Goal: Information Seeking & Learning: Learn about a topic

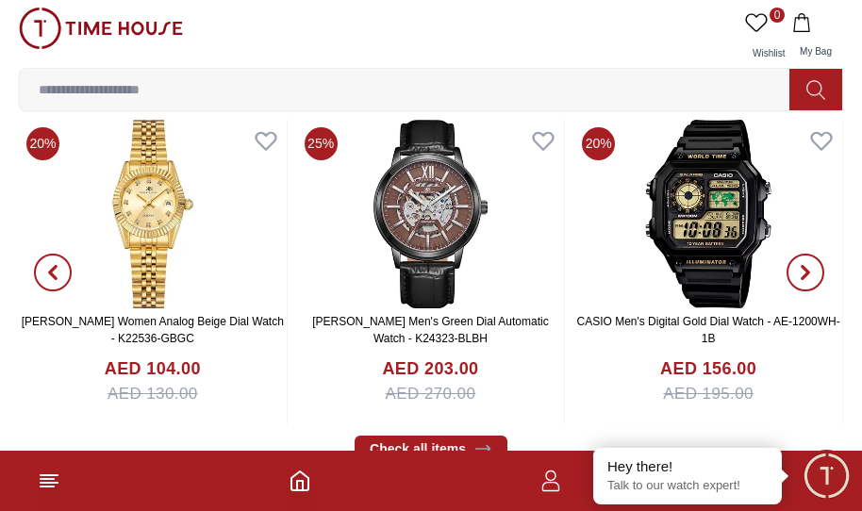
scroll to position [655, 0]
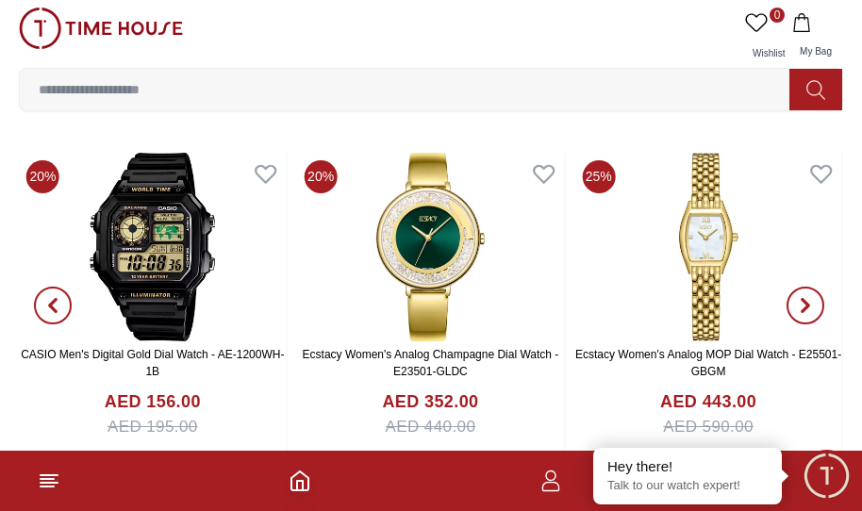
click at [808, 303] on icon "button" at bounding box center [805, 305] width 15 height 15
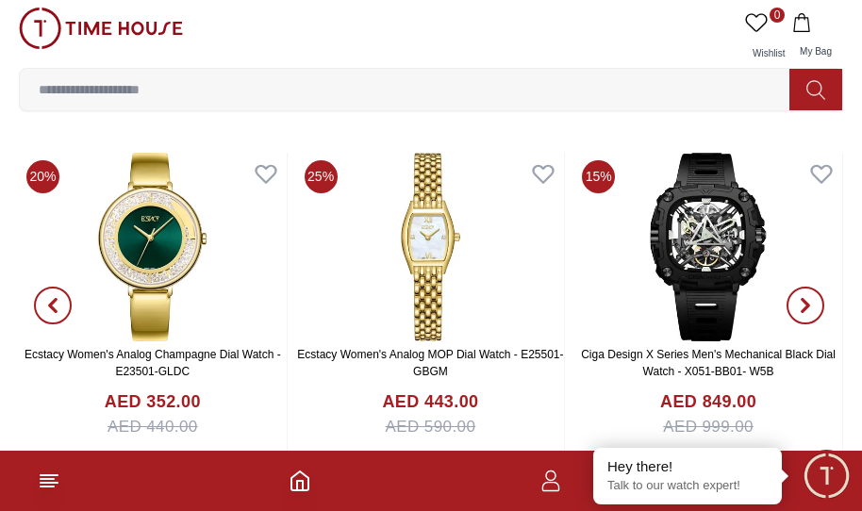
click at [808, 303] on icon "button" at bounding box center [805, 305] width 15 height 15
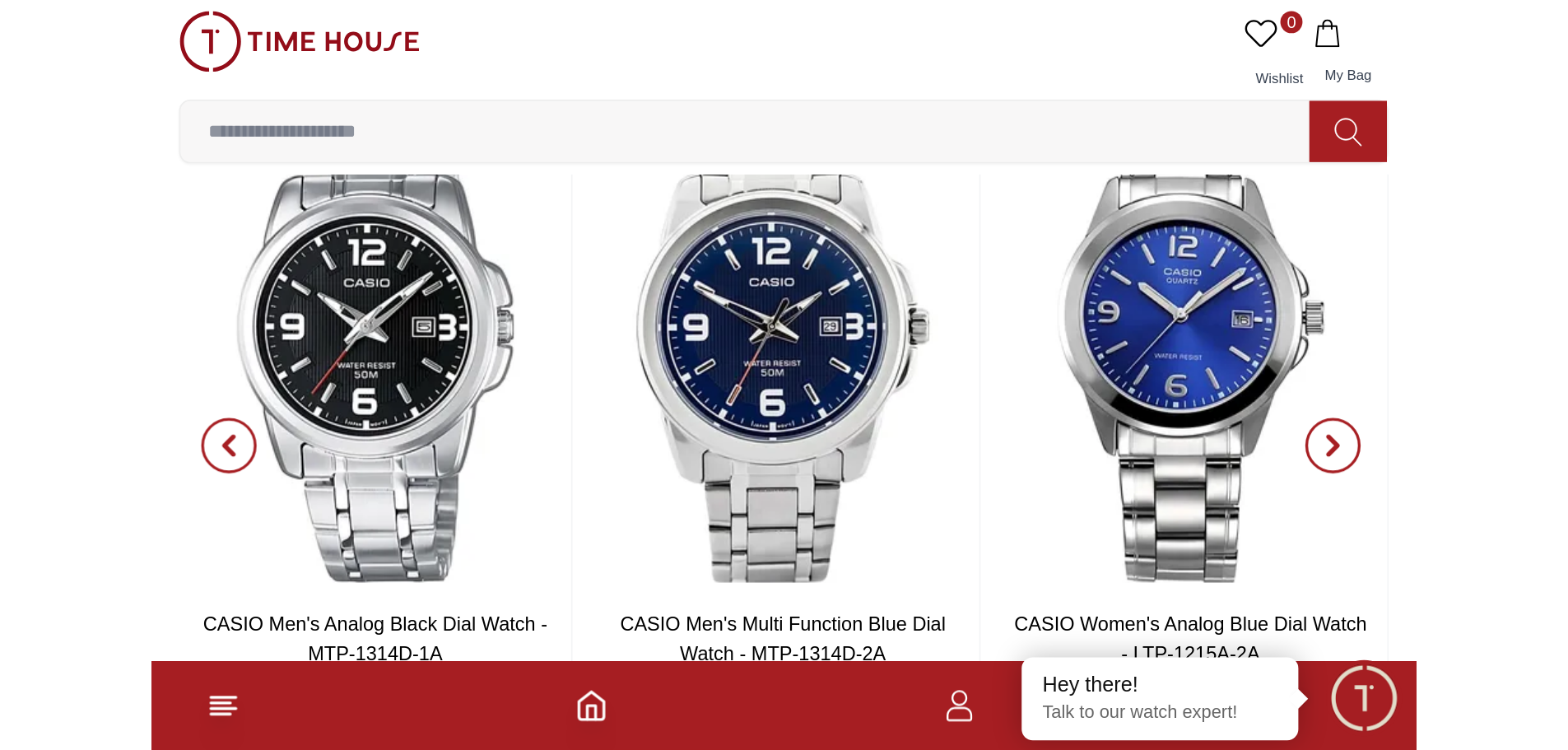
scroll to position [1313, 0]
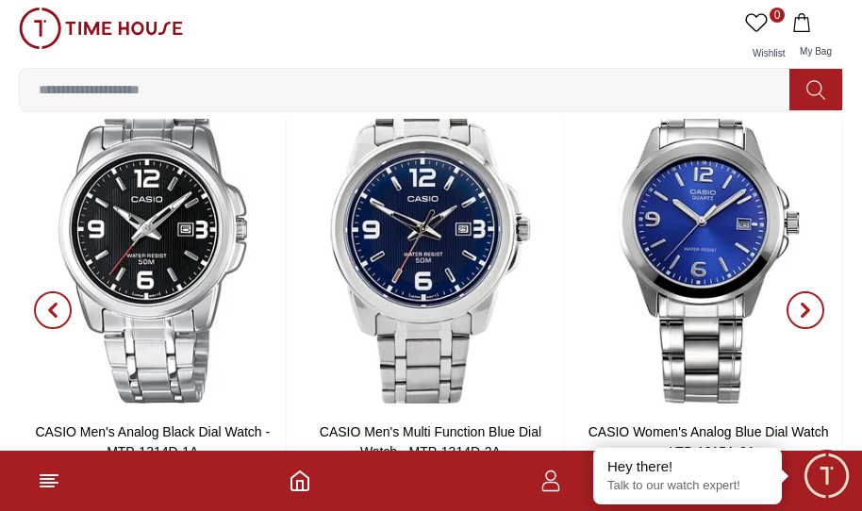
click at [810, 295] on span "button" at bounding box center [806, 310] width 38 height 38
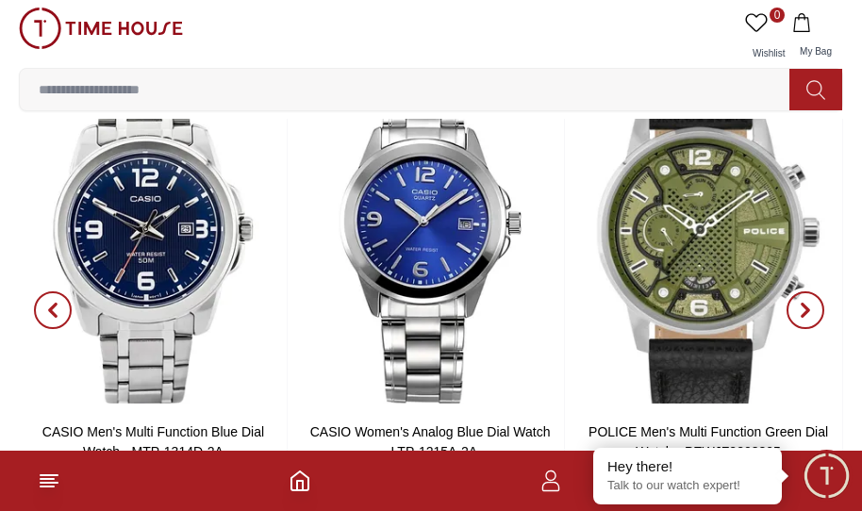
click at [810, 295] on span "button" at bounding box center [806, 310] width 38 height 38
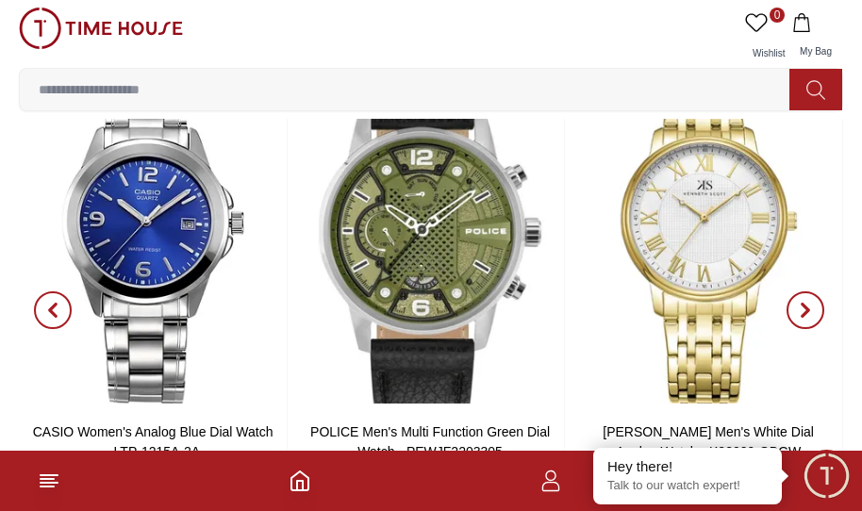
click at [810, 295] on span "button" at bounding box center [806, 310] width 38 height 38
click at [794, 308] on span "button" at bounding box center [806, 310] width 38 height 38
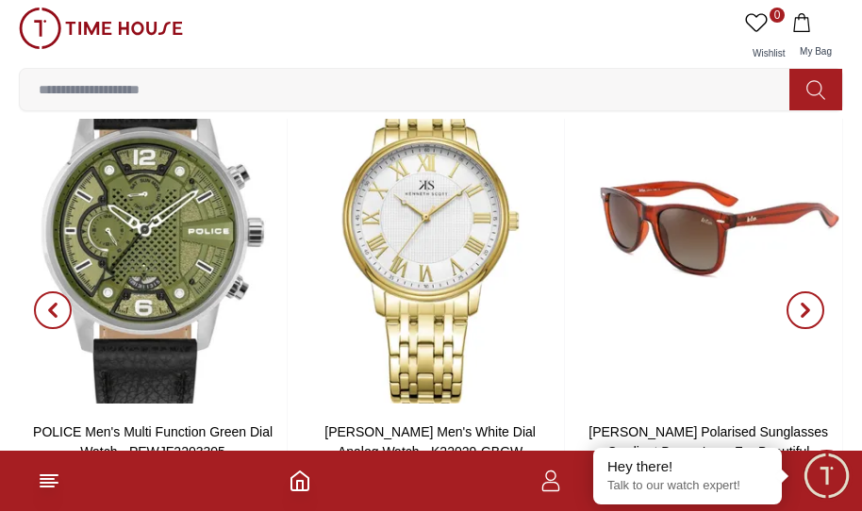
click at [794, 308] on span "button" at bounding box center [806, 310] width 38 height 38
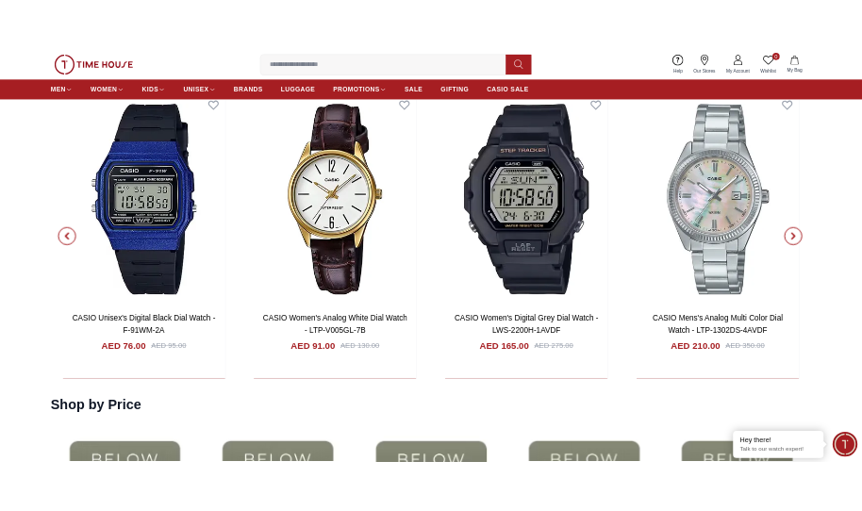
scroll to position [3507, 0]
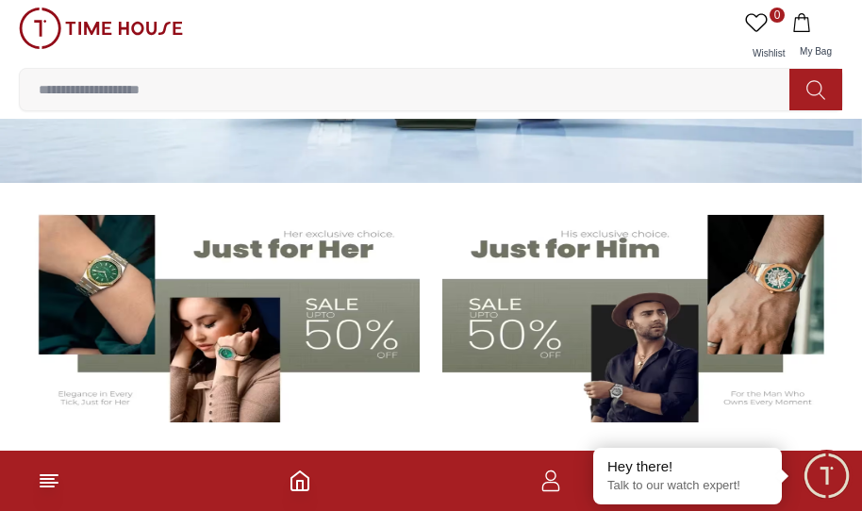
scroll to position [283, 0]
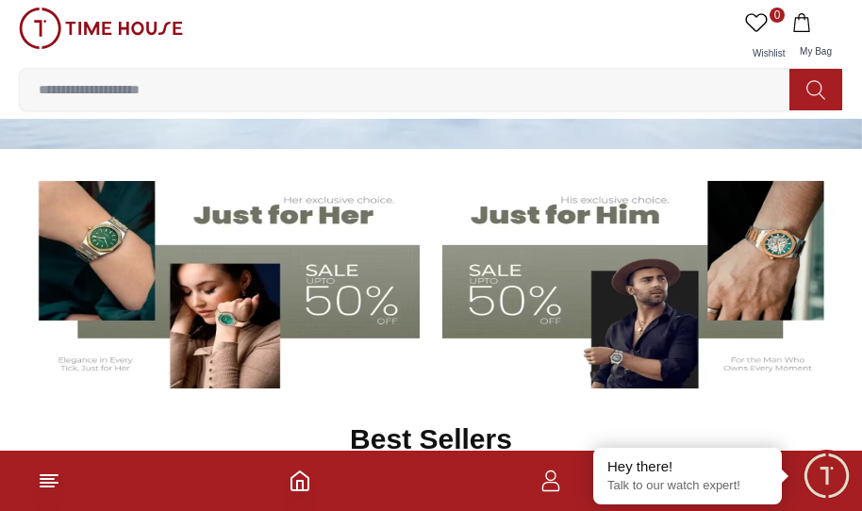
click at [300, 279] on img at bounding box center [221, 278] width 397 height 221
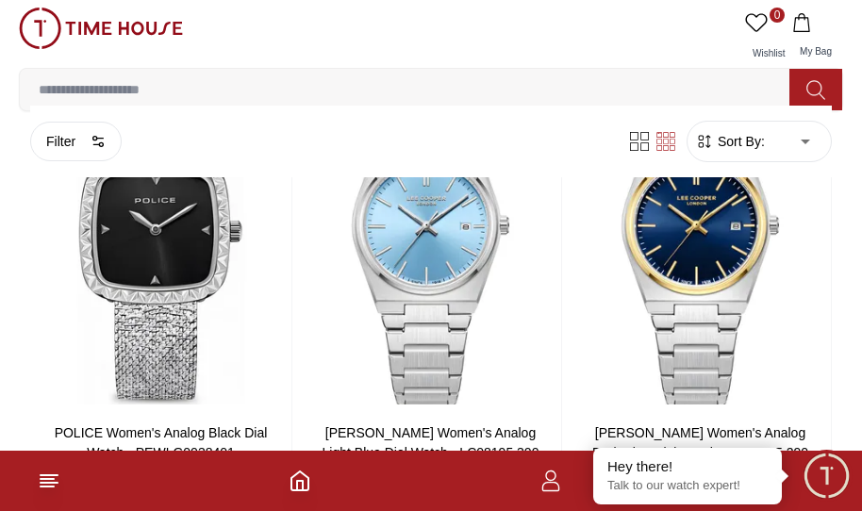
scroll to position [2736, 0]
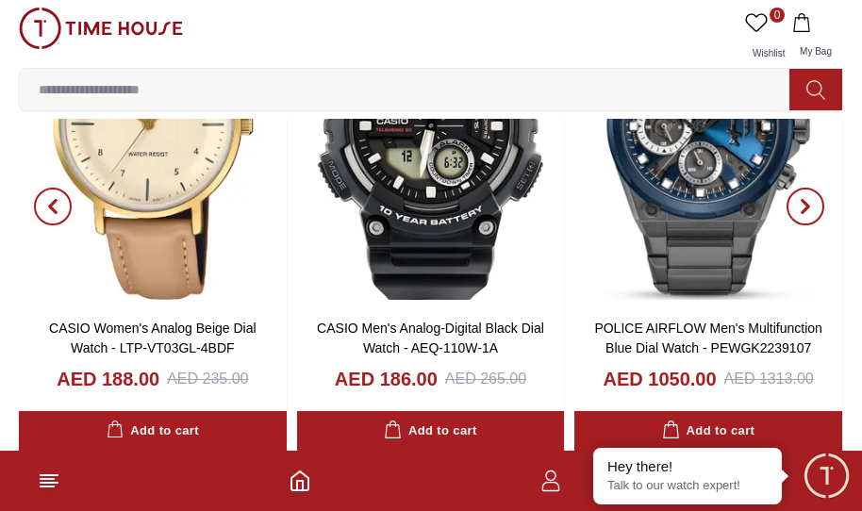
scroll to position [283, 0]
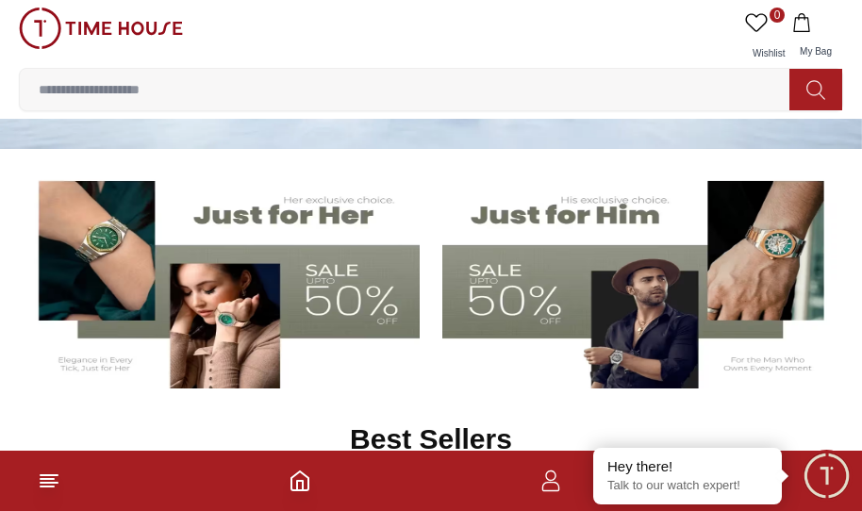
click at [691, 288] on img at bounding box center [640, 278] width 397 height 221
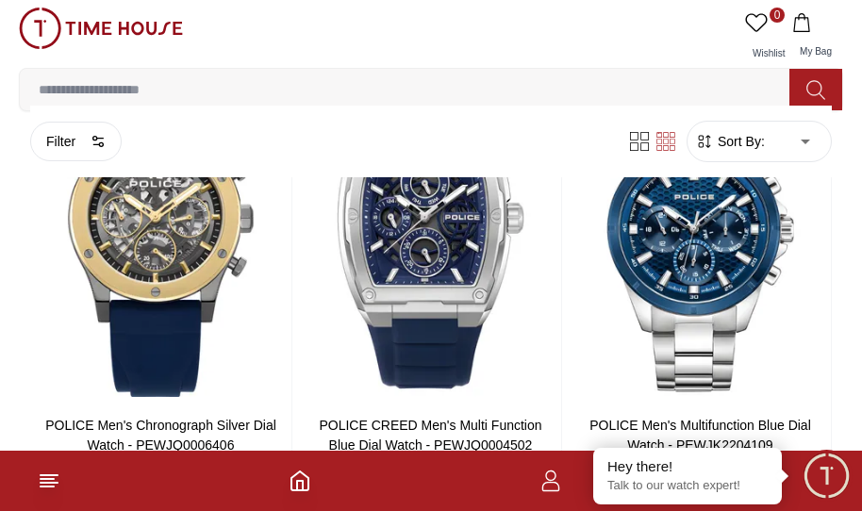
scroll to position [1604, 0]
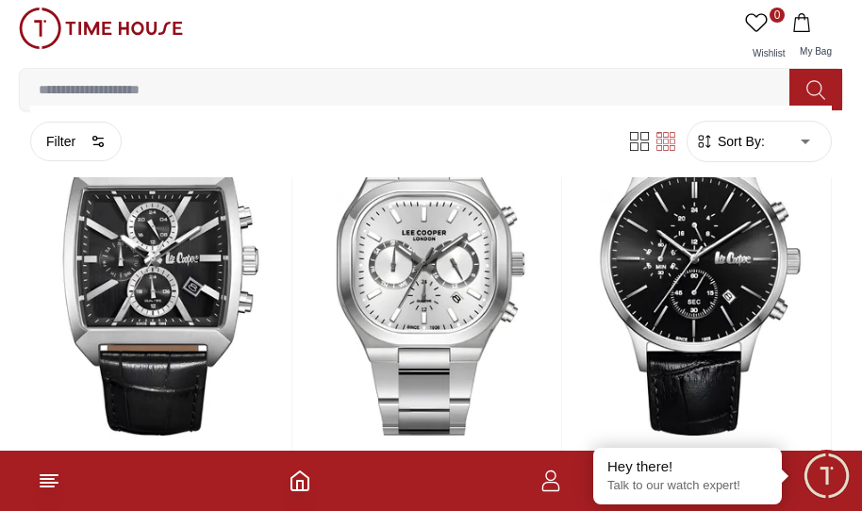
scroll to position [5969, 0]
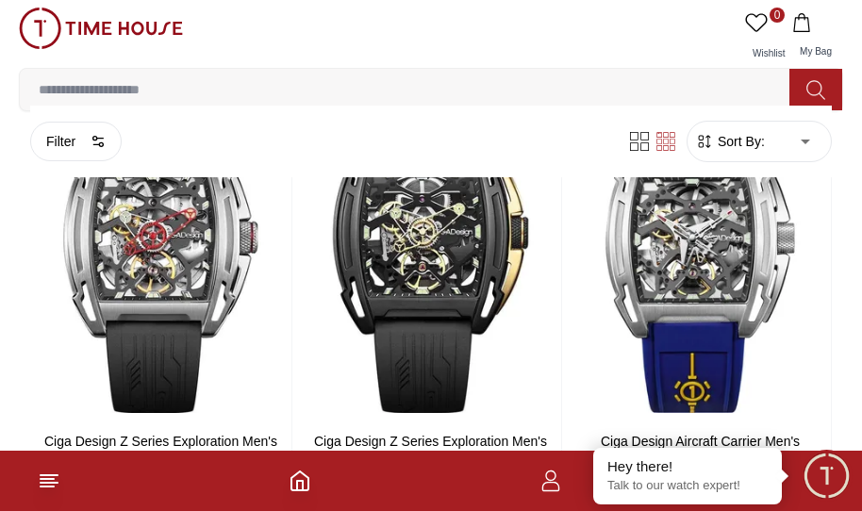
scroll to position [8829, 0]
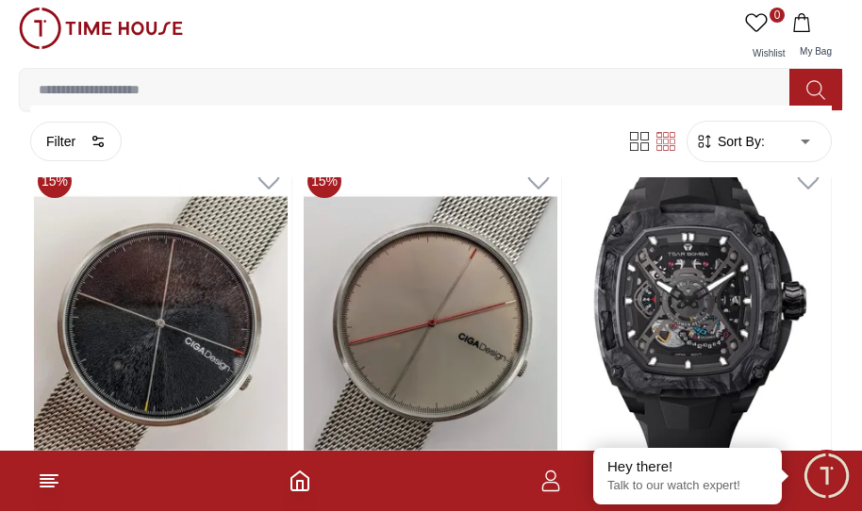
scroll to position [11754, 0]
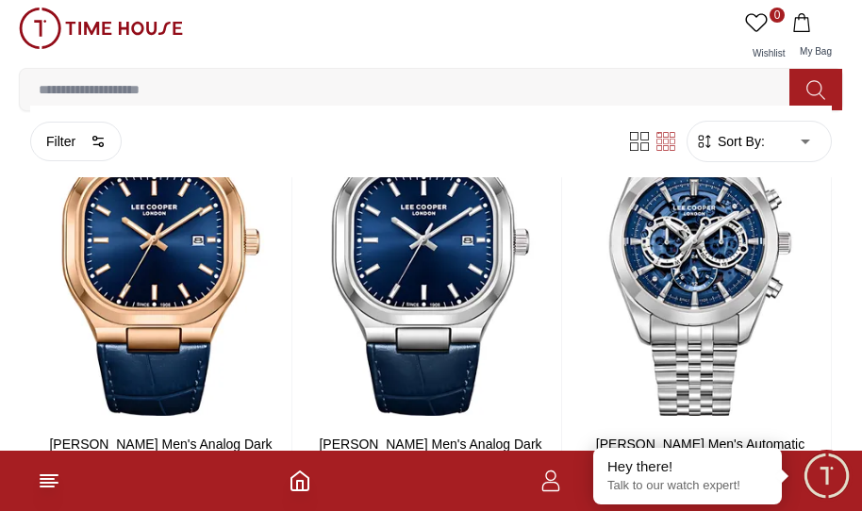
scroll to position [15341, 0]
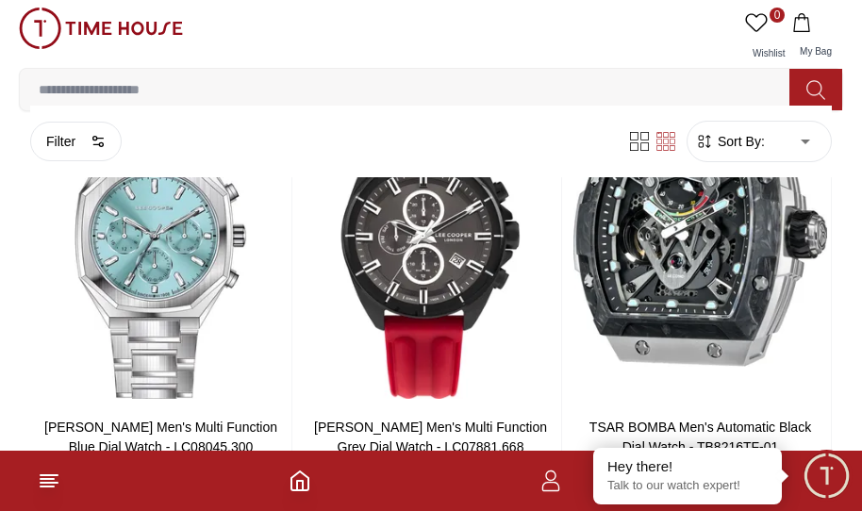
scroll to position [17164, 0]
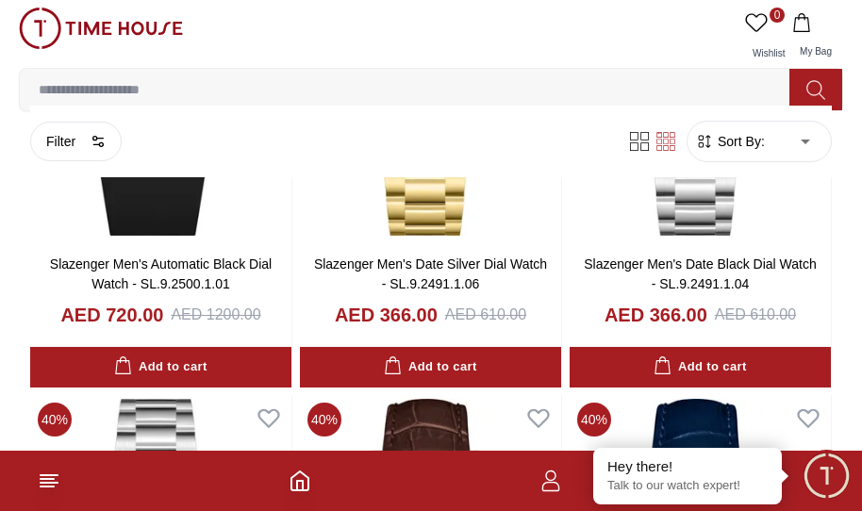
scroll to position [29605, 0]
